Goal: Task Accomplishment & Management: Manage account settings

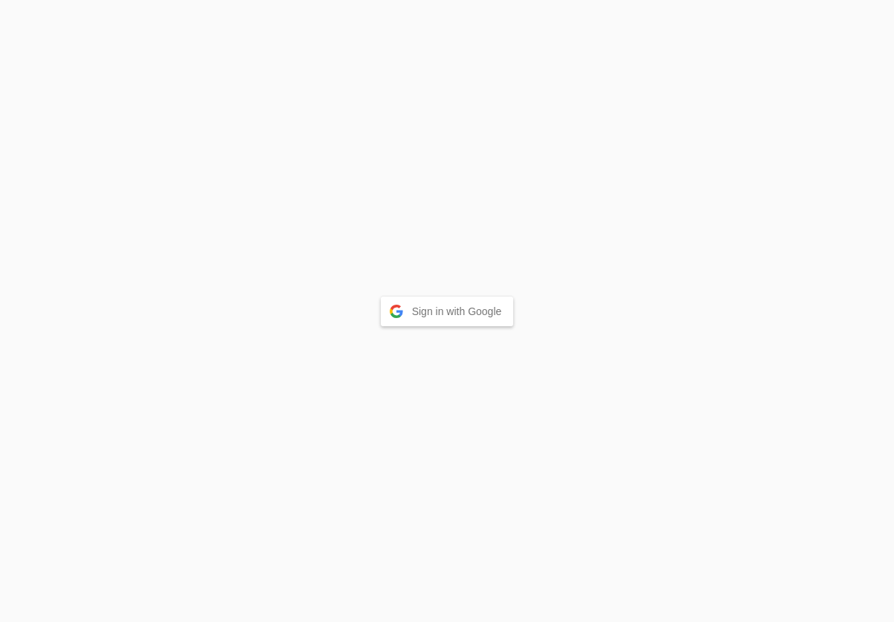
click at [401, 314] on button "Sign in with Google" at bounding box center [447, 312] width 133 height 30
